Goal: Check status: Check status

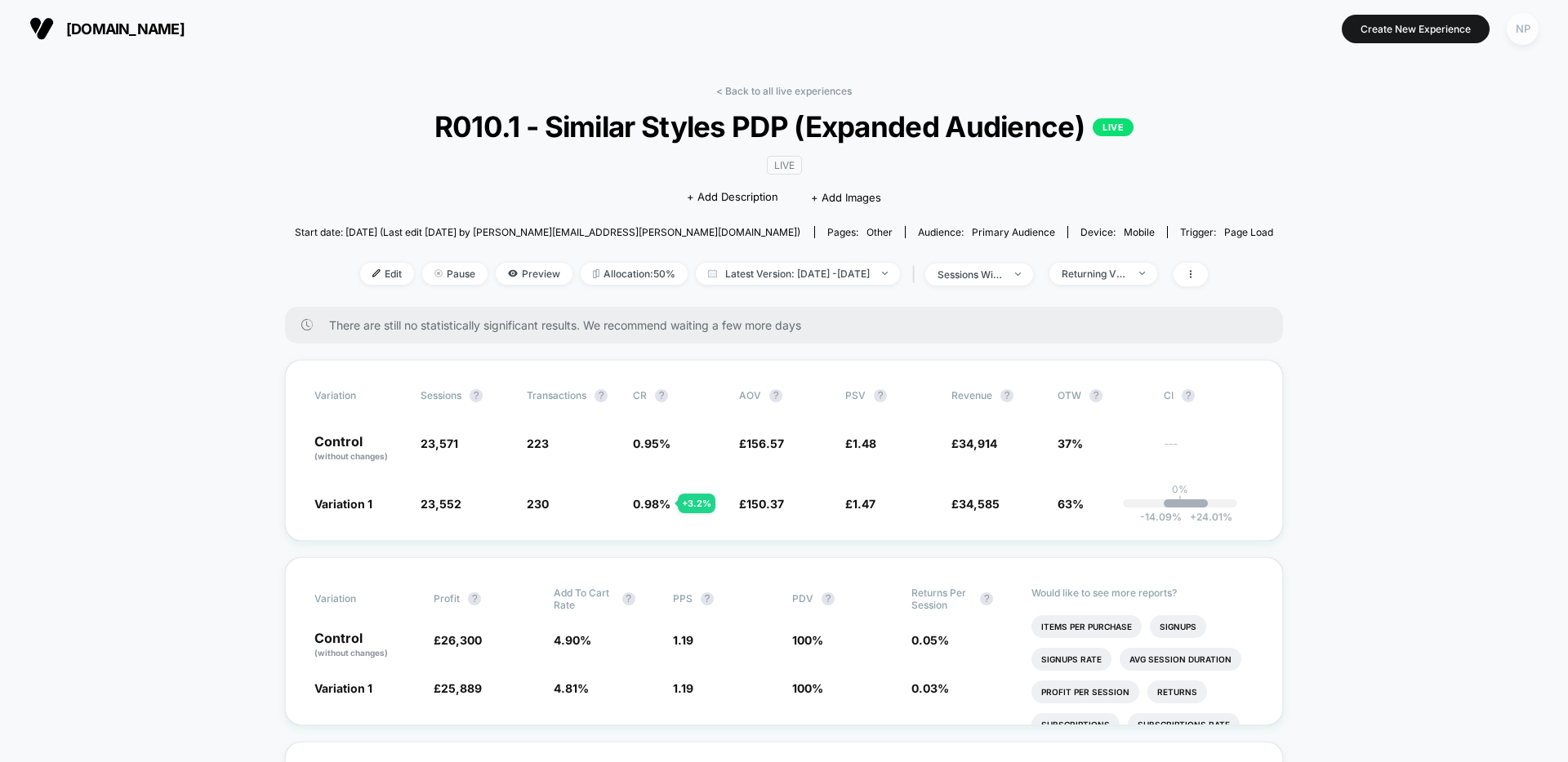
click at [1523, 26] on div "NP" at bounding box center [1522, 28] width 32 height 32
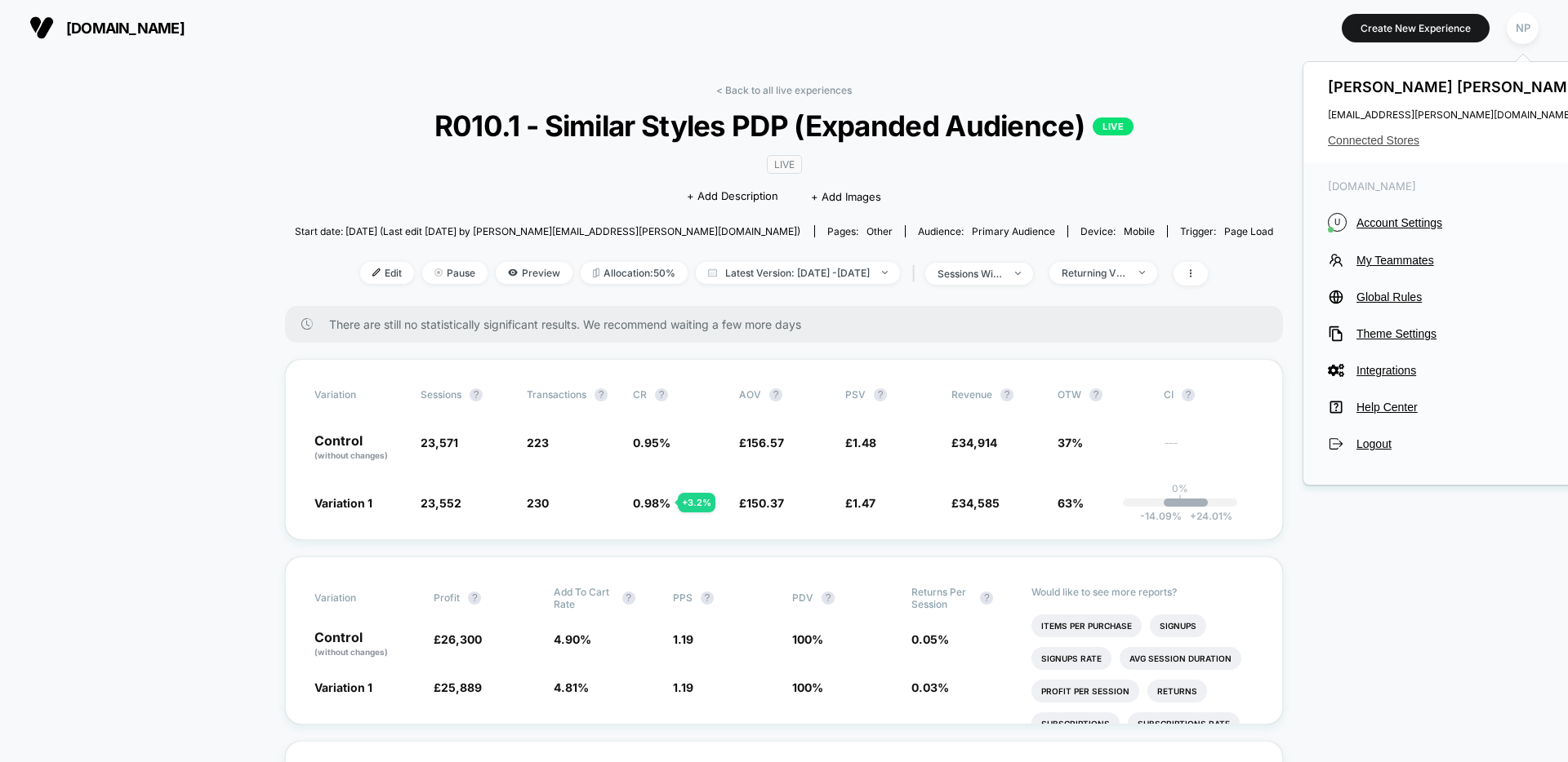
click at [1398, 146] on span "Connected Stores" at bounding box center [1456, 141] width 258 height 13
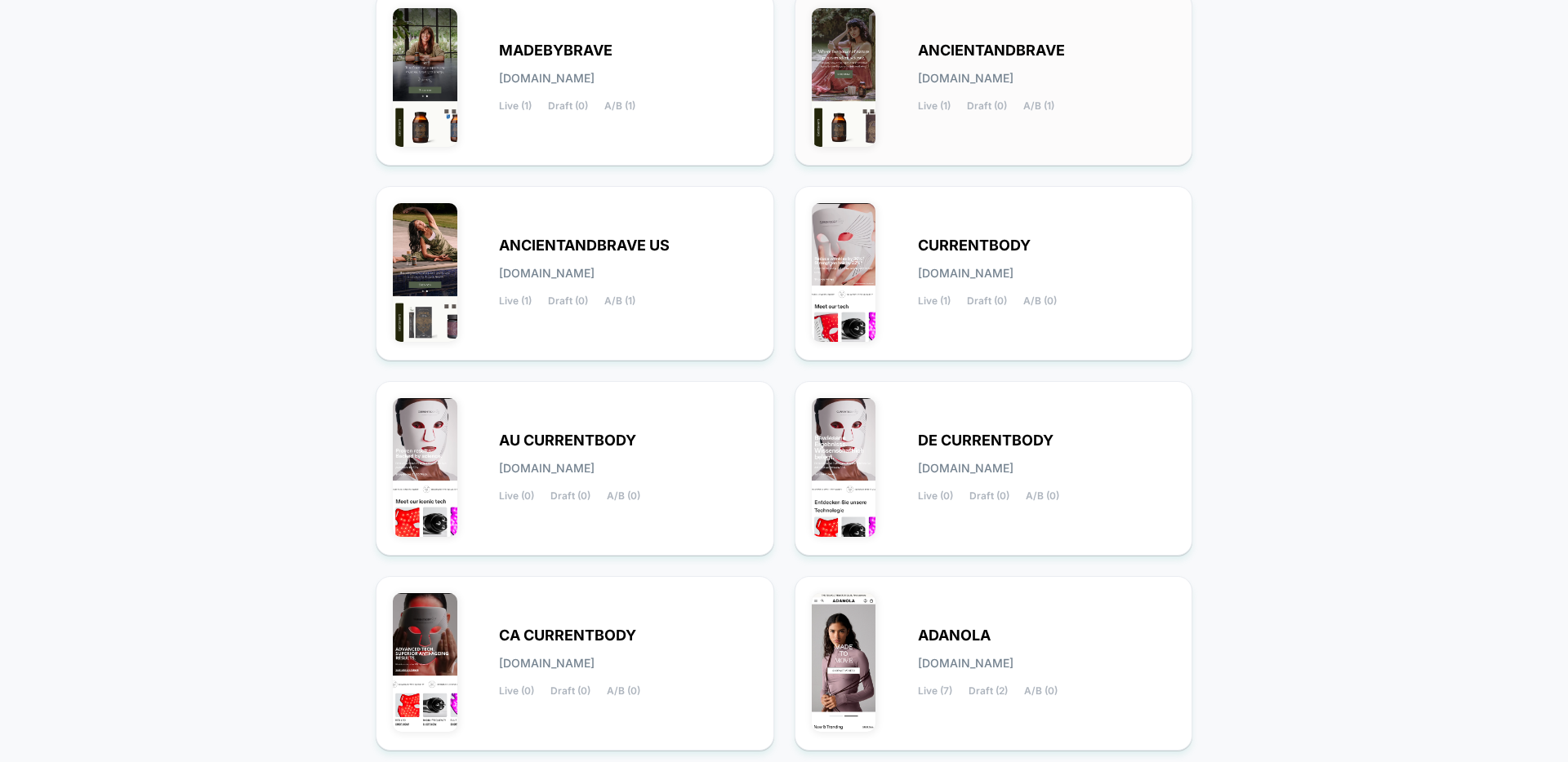
scroll to position [268, 0]
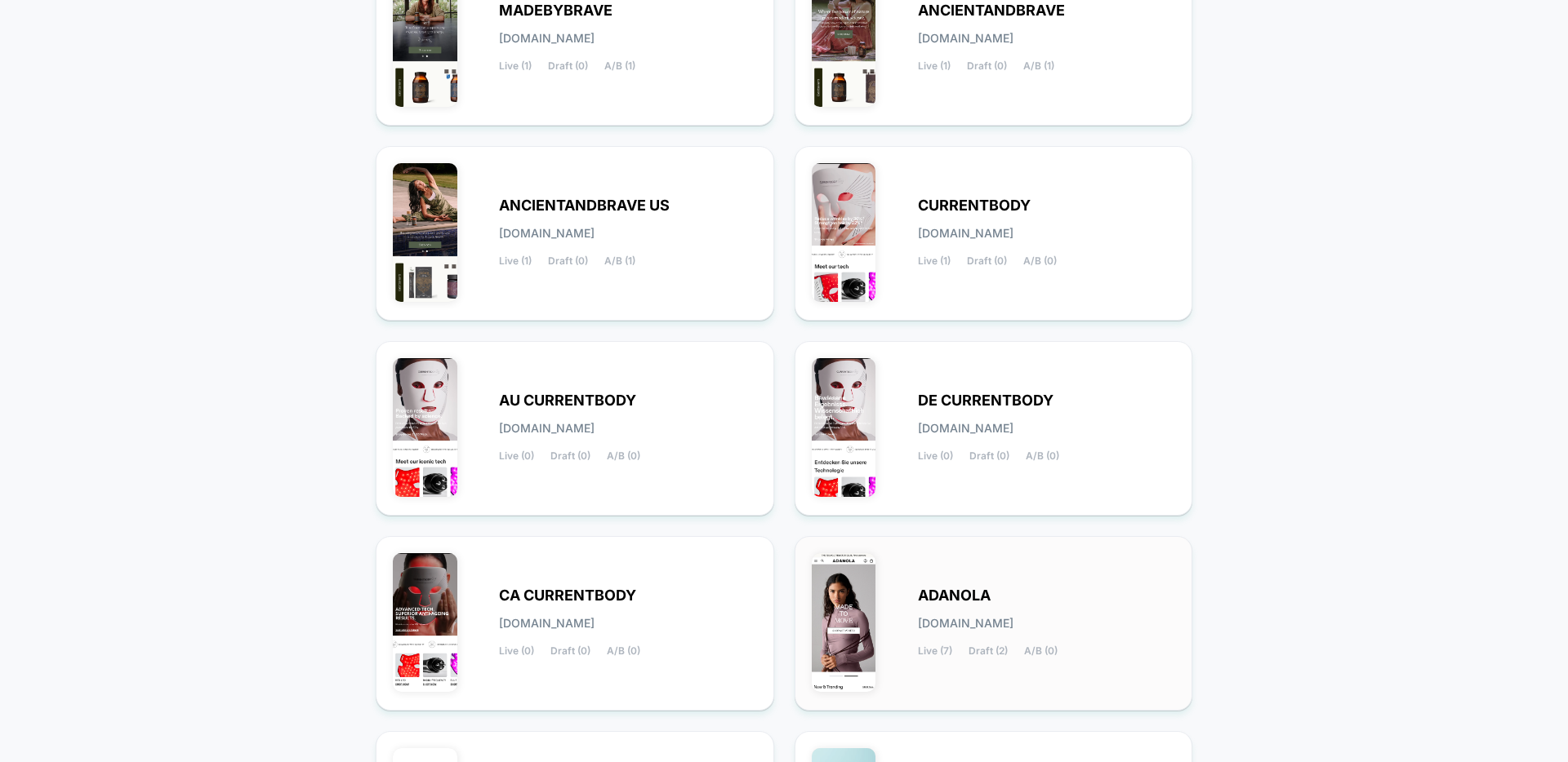
click at [1094, 581] on div "[PERSON_NAME][DOMAIN_NAME] Live (7) Draft (2) A/B (0)" at bounding box center [994, 623] width 364 height 141
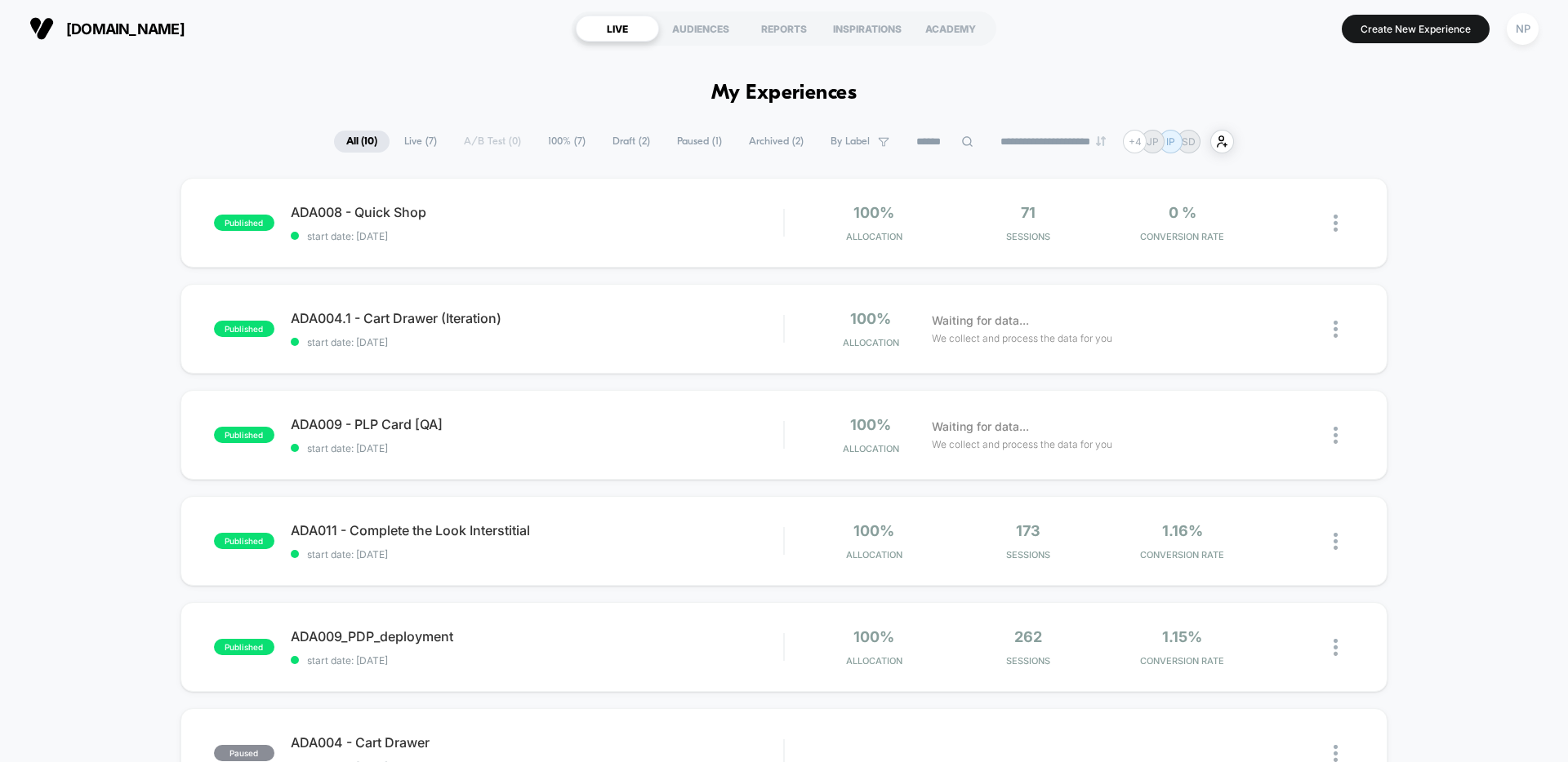
click at [1441, 186] on div "published ADA008 - Quick Shop start date: [DATE] 100% Allocation 71 Sessions 0 …" at bounding box center [784, 753] width 1568 height 1149
